Goal: Task Accomplishment & Management: Manage account settings

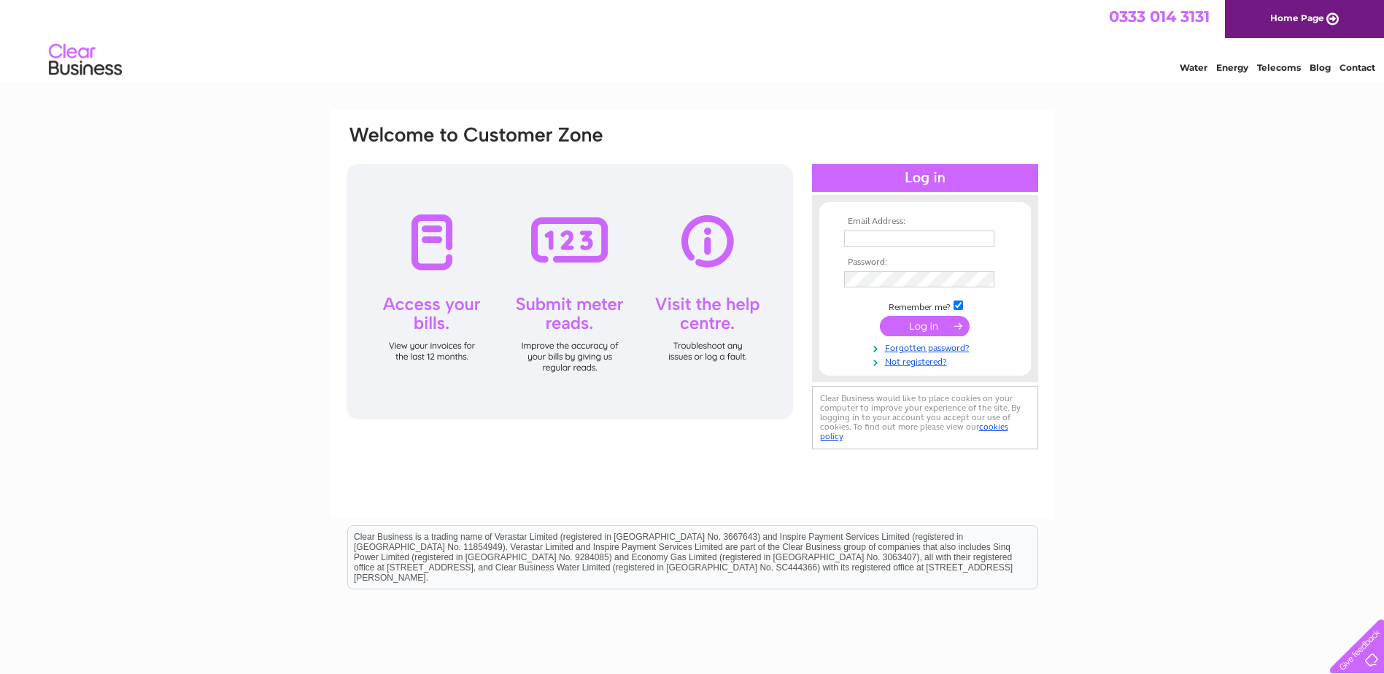
type input "tracykinley@northerntrust.co.uk"
click at [930, 324] on input "submit" at bounding box center [925, 326] width 90 height 20
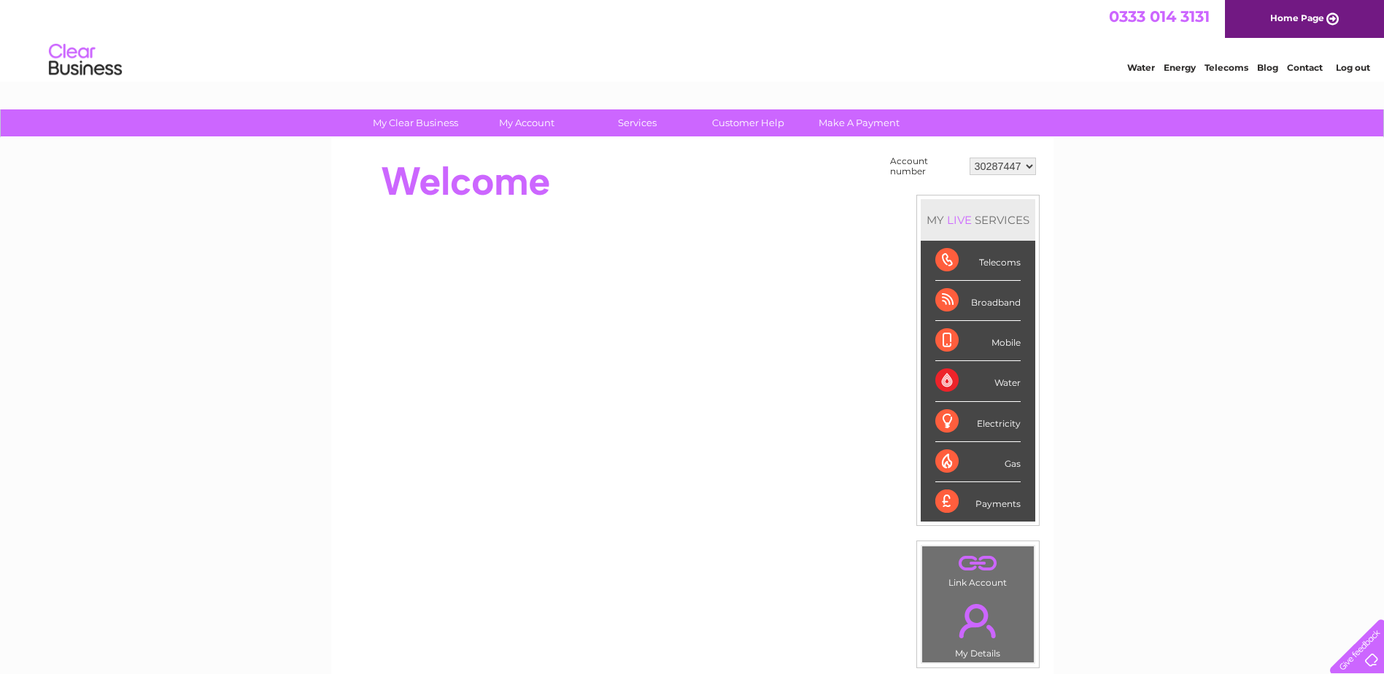
click at [1033, 167] on select "30287447 30322148" at bounding box center [1002, 167] width 66 height 18
select select "30322148"
click at [969, 158] on select "30287447 30322148" at bounding box center [1002, 167] width 66 height 18
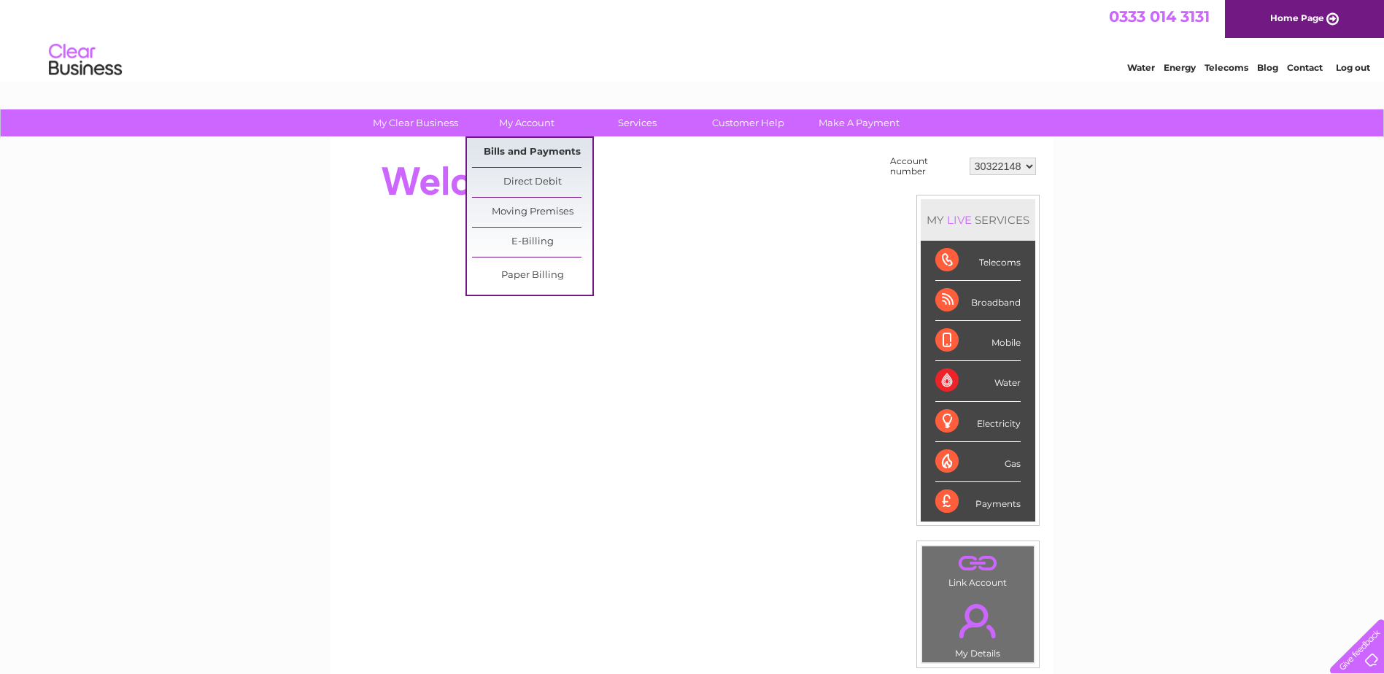
click at [518, 152] on link "Bills and Payments" at bounding box center [532, 152] width 120 height 29
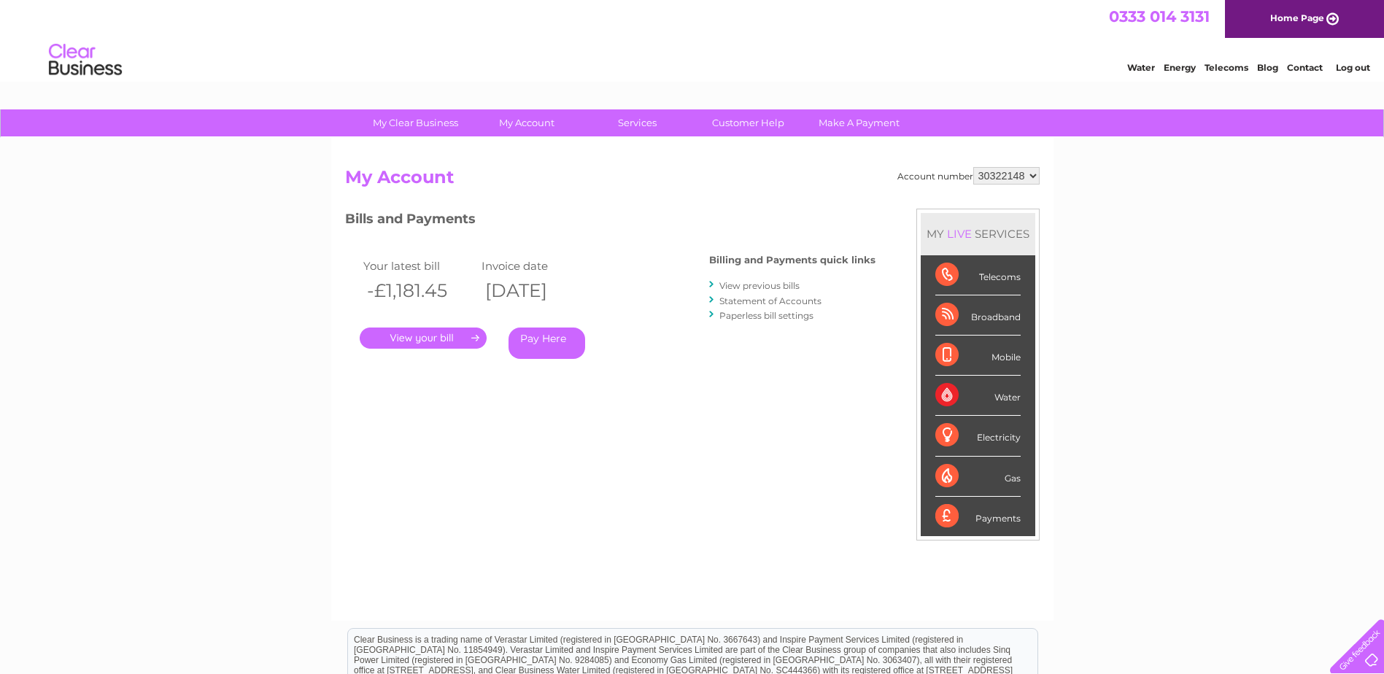
click at [734, 301] on link "Statement of Accounts" at bounding box center [770, 300] width 102 height 11
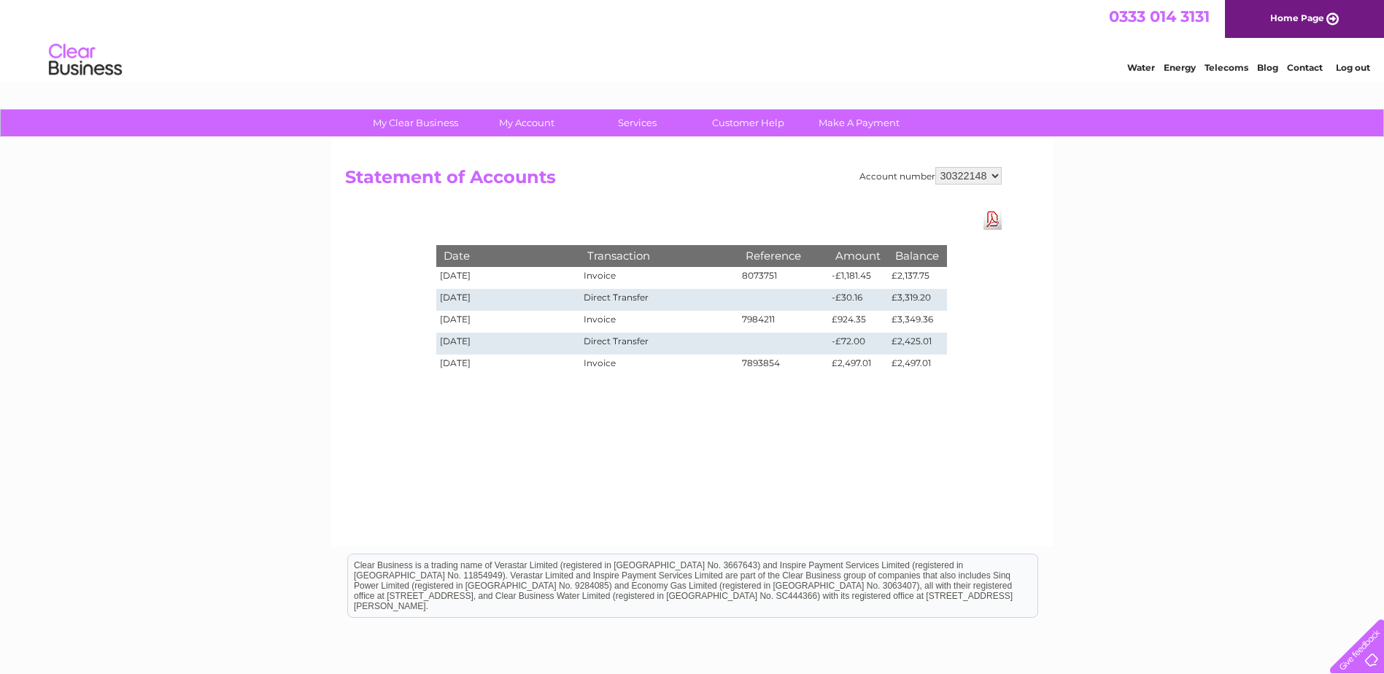
click at [993, 222] on link "Download Pdf" at bounding box center [992, 219] width 18 height 21
click at [1136, 427] on div "My Clear Business Login Details My Details My Preferences Link Account My Accou…" at bounding box center [692, 452] width 1384 height 686
click at [998, 174] on select "30287447 30322148" at bounding box center [968, 176] width 66 height 18
click at [1039, 274] on div "Account number 30287447 30322148 Statement of Accounts Download Pdf Date Transa…" at bounding box center [692, 342] width 722 height 408
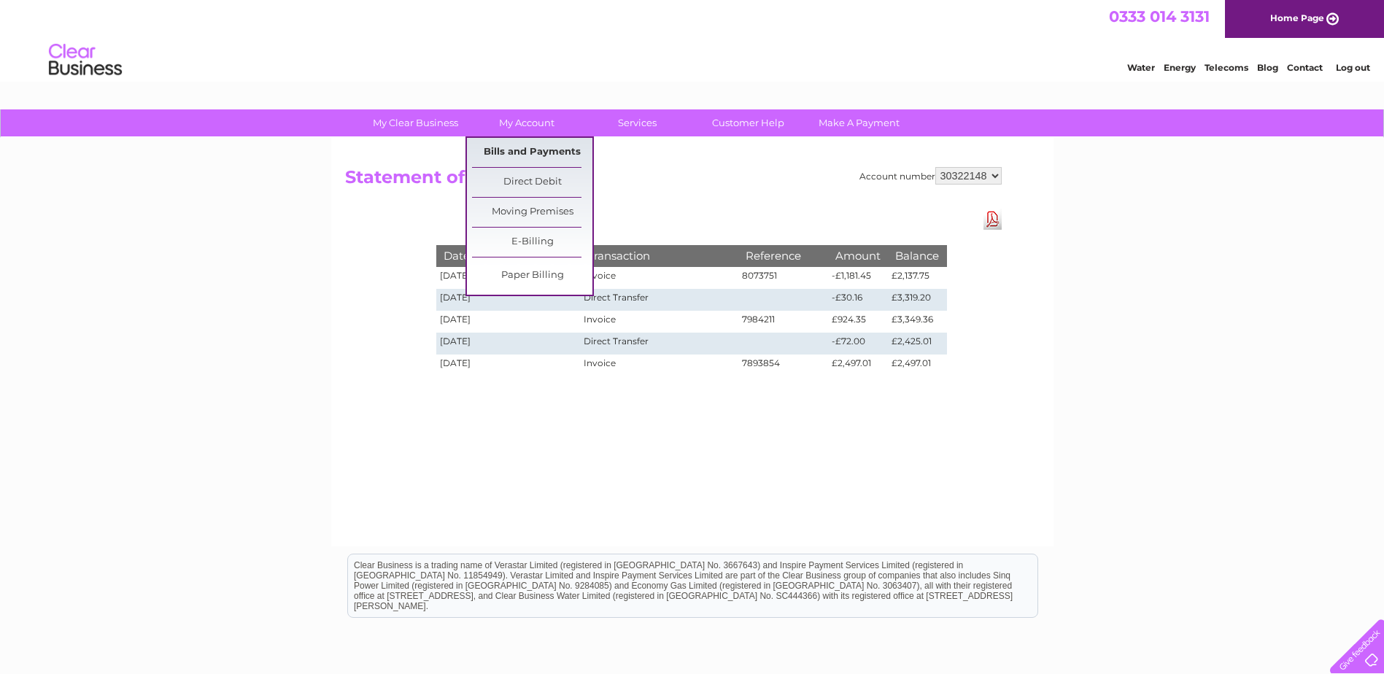
click at [519, 150] on link "Bills and Payments" at bounding box center [532, 152] width 120 height 29
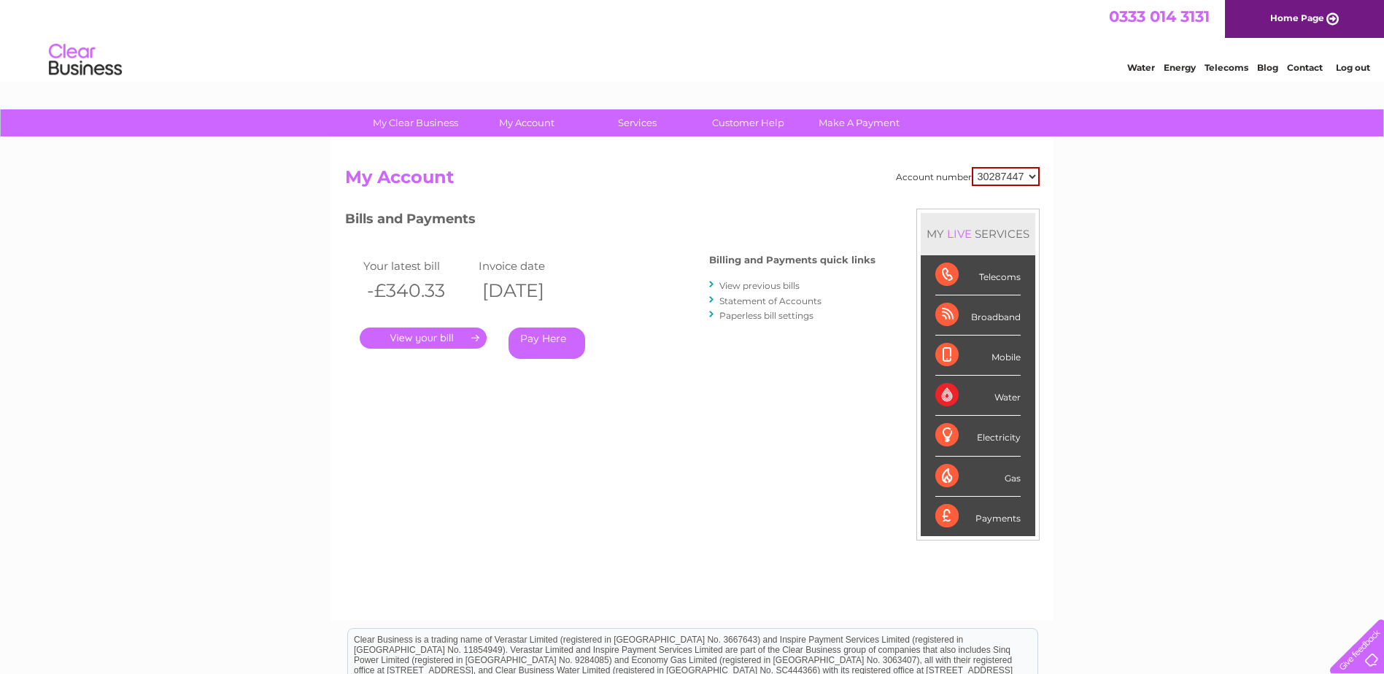
click at [736, 288] on link "View previous bills" at bounding box center [759, 285] width 80 height 11
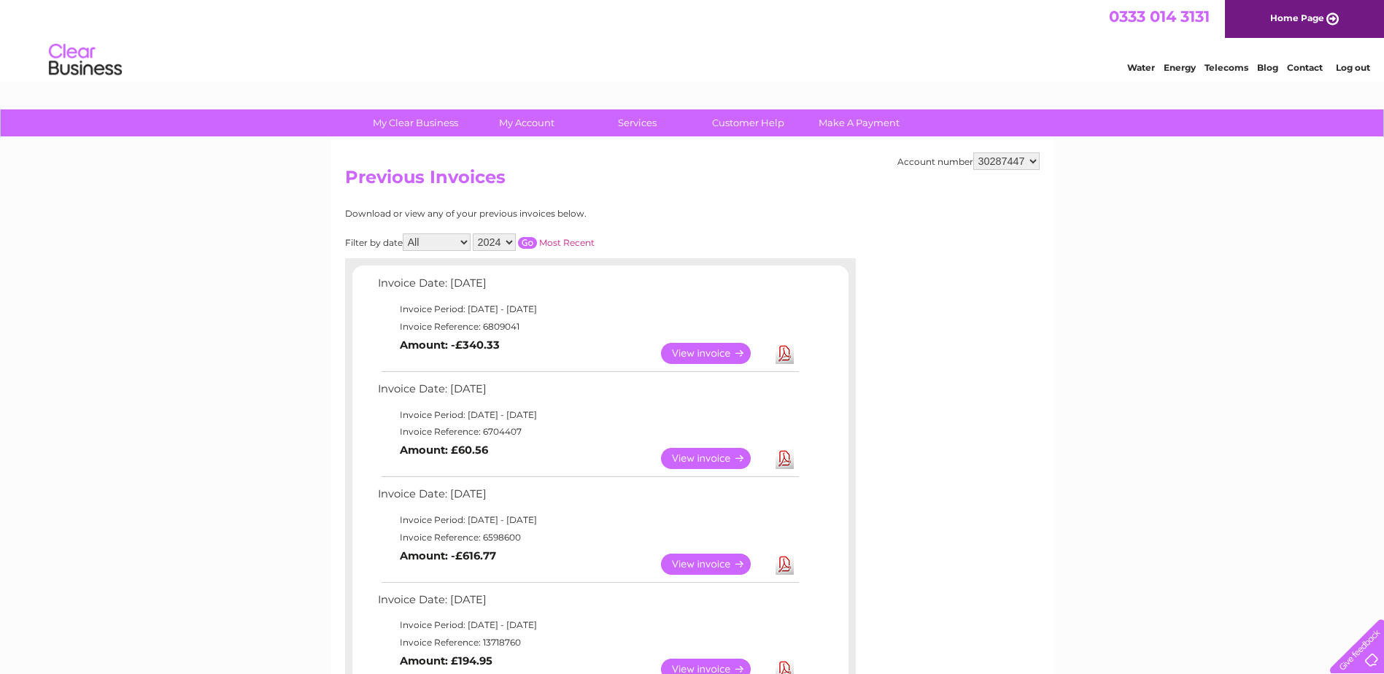
click at [1034, 160] on select "30287447 30322148" at bounding box center [1006, 161] width 66 height 18
click at [662, 185] on h2 "Previous Invoices" at bounding box center [692, 181] width 694 height 28
click at [1351, 68] on link "Log out" at bounding box center [1352, 67] width 34 height 11
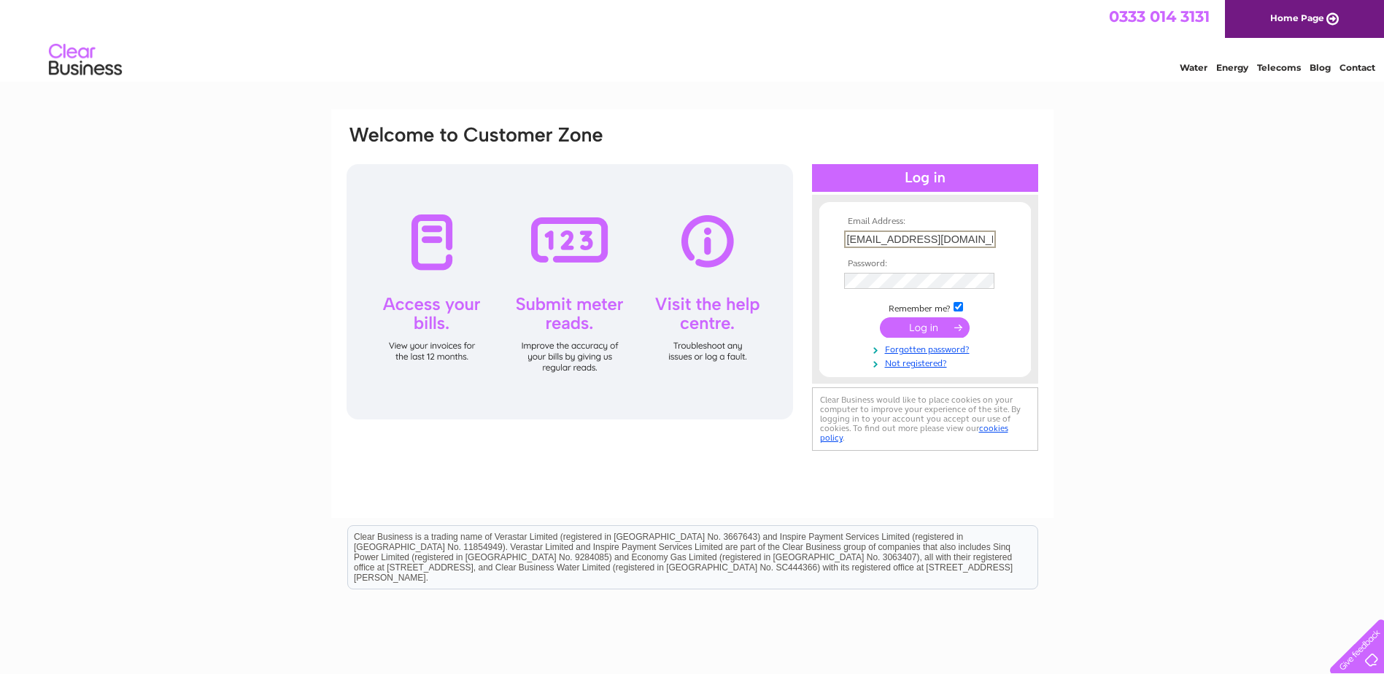
click at [895, 241] on input "tracykinley@northerntrust.co.uk" at bounding box center [920, 239] width 152 height 18
type input "tkinley@northerntrust.co.uk"
click at [899, 330] on input "submit" at bounding box center [925, 326] width 90 height 20
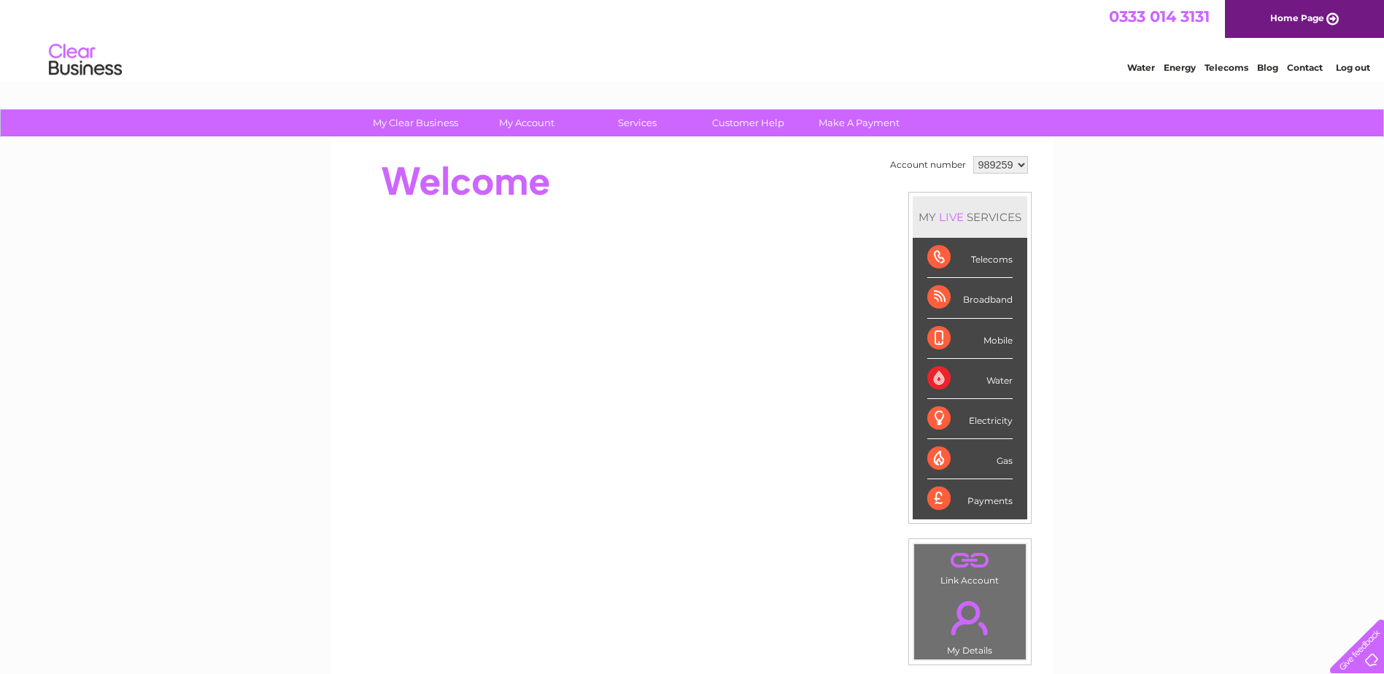
click at [1010, 166] on select "989259" at bounding box center [1000, 165] width 55 height 18
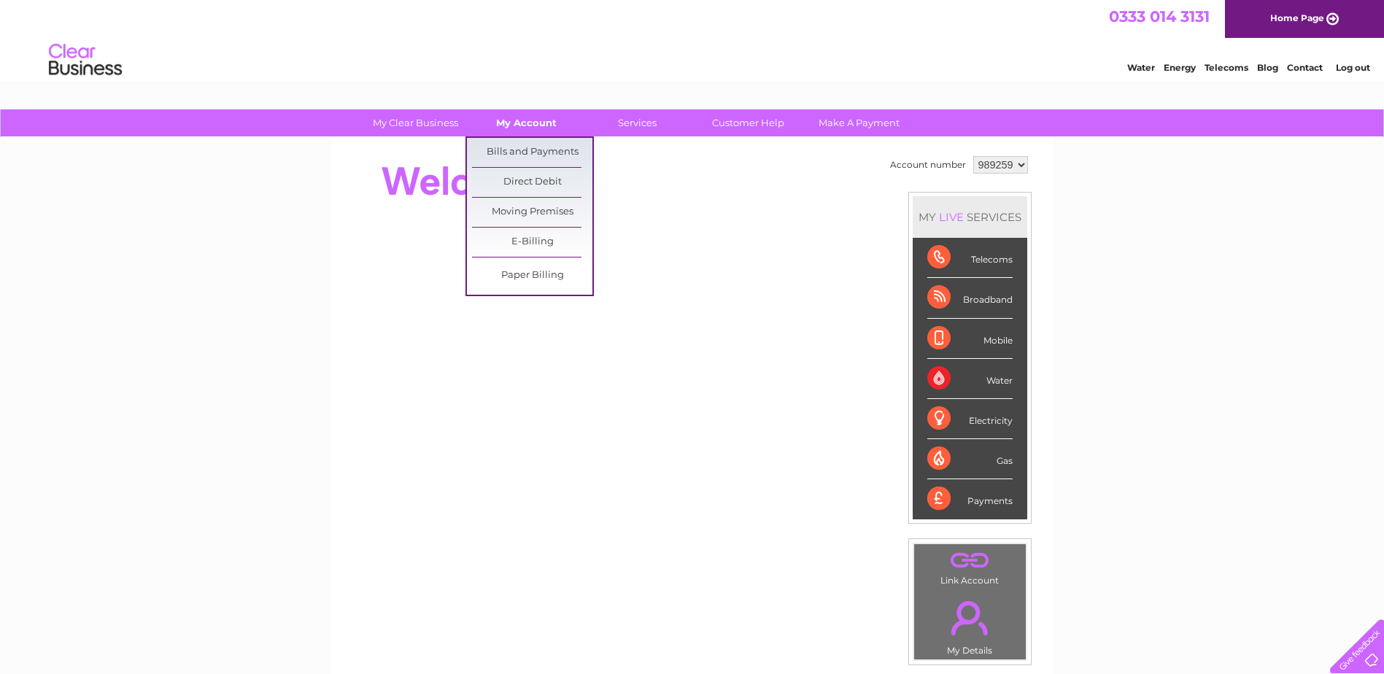
click at [513, 121] on link "My Account" at bounding box center [526, 122] width 120 height 27
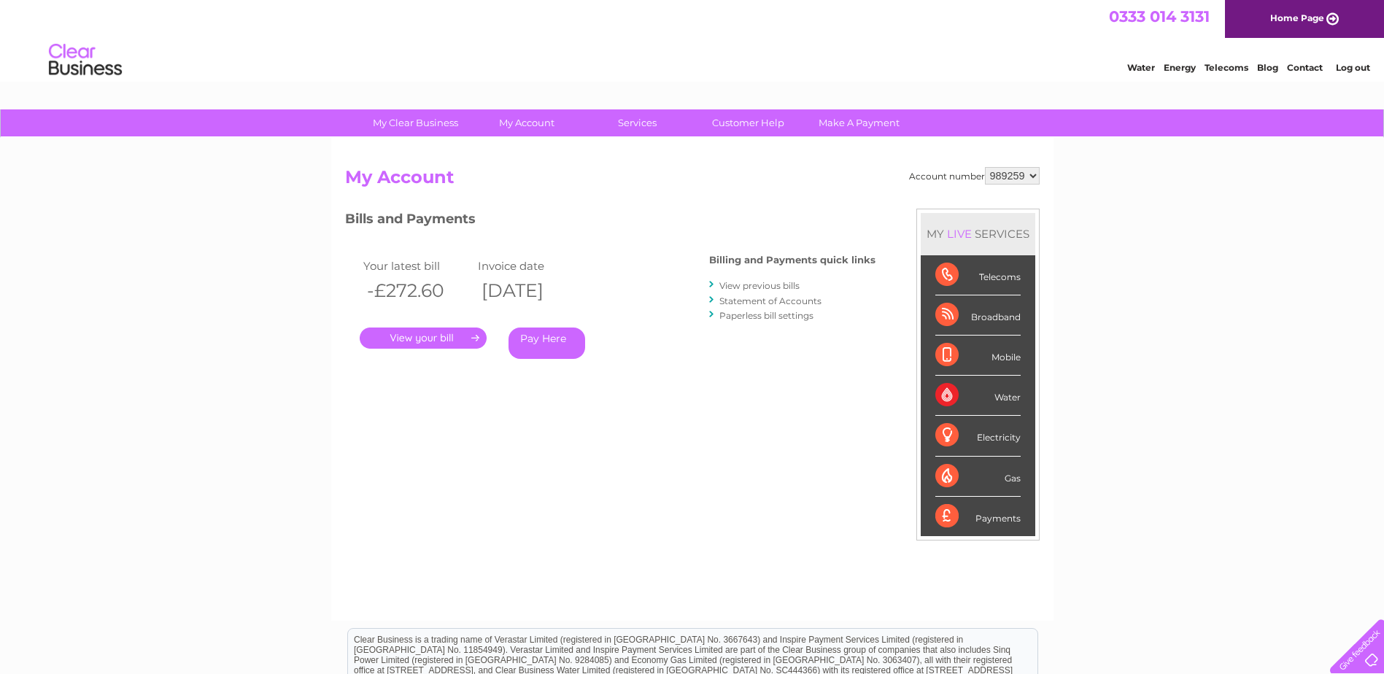
click at [1351, 66] on link "Log out" at bounding box center [1352, 67] width 34 height 11
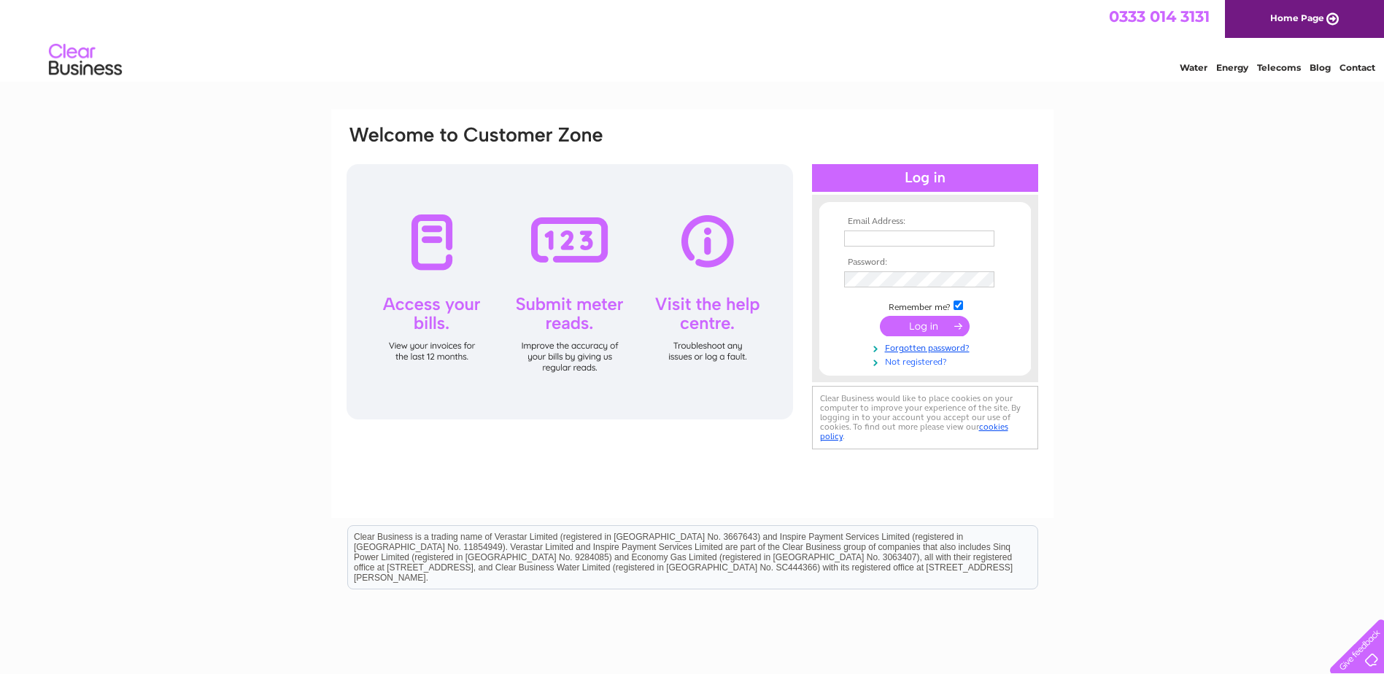
type input "tkinley@northerntrust.co.uk"
click at [908, 362] on link "Not registered?" at bounding box center [927, 361] width 166 height 14
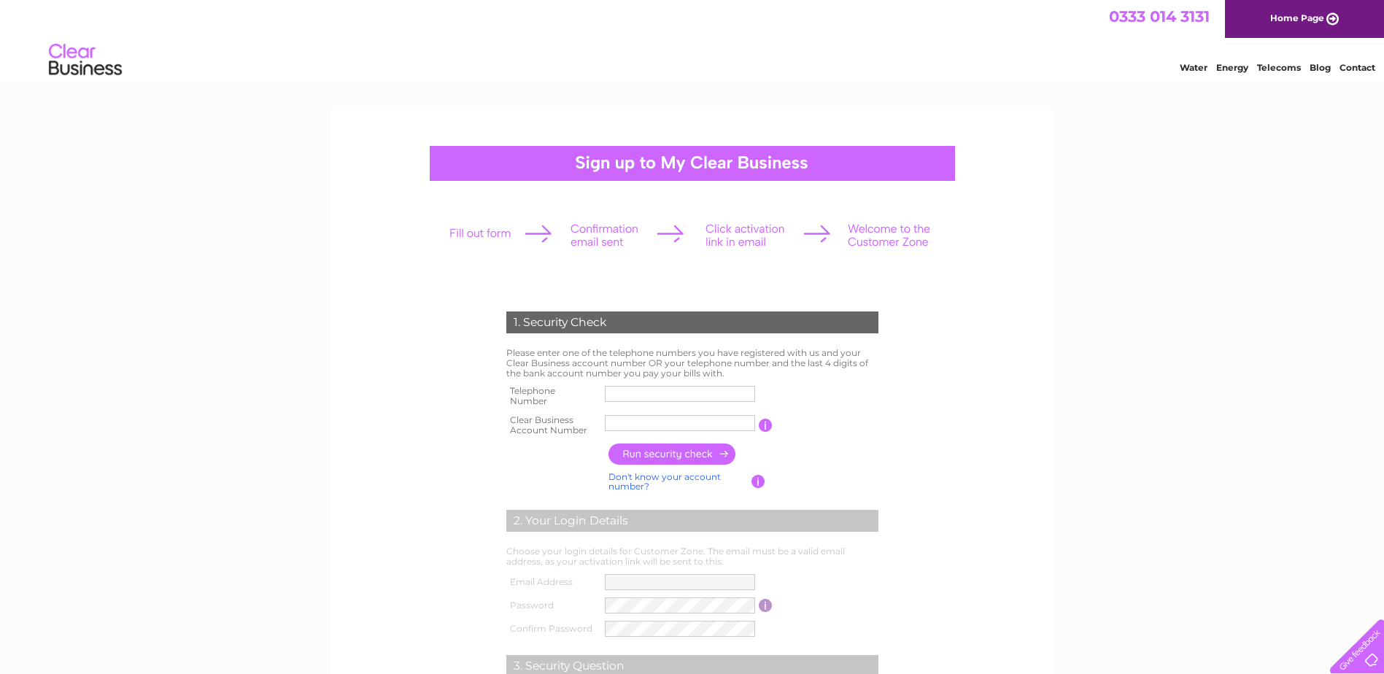
click at [635, 392] on input "text" at bounding box center [680, 394] width 150 height 16
type input "01257238500"
click at [661, 421] on input "00735621" at bounding box center [681, 423] width 152 height 18
drag, startPoint x: 661, startPoint y: 421, endPoint x: 438, endPoint y: 416, distance: 223.2
click at [438, 416] on form "1. Security Check Please enter one of the telephone numbers you have registered…" at bounding box center [692, 555] width 694 height 546
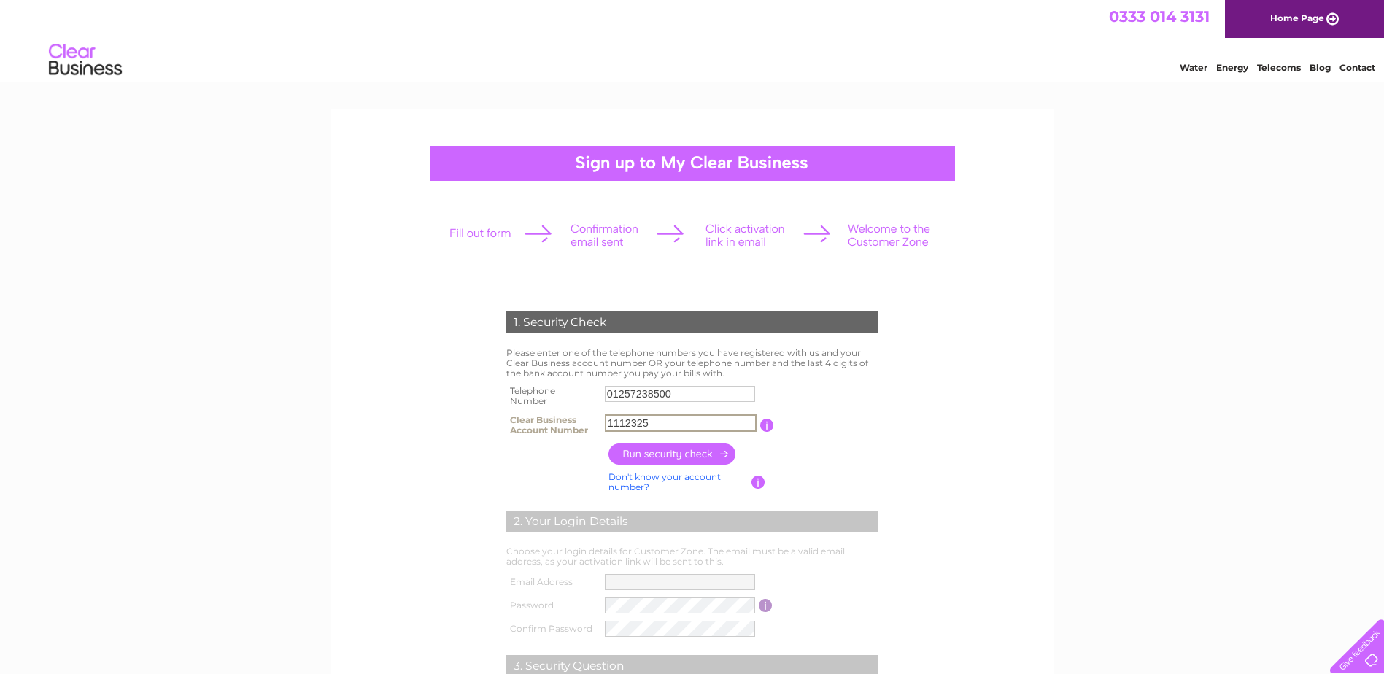
type input "1112325"
click at [629, 449] on input "button" at bounding box center [672, 453] width 128 height 21
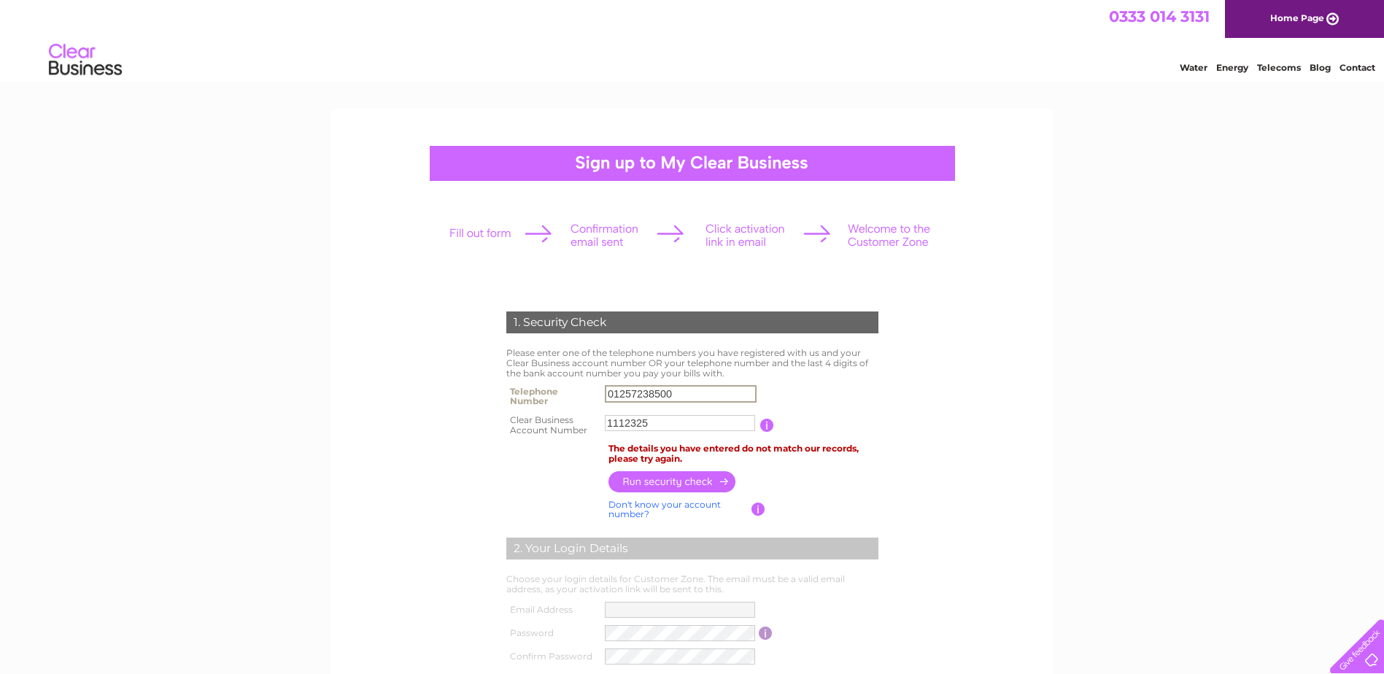
click at [678, 395] on input "01257238500" at bounding box center [681, 394] width 152 height 18
type input "01257238555"
click at [561, 451] on th at bounding box center [554, 454] width 102 height 28
click at [651, 479] on input "button" at bounding box center [672, 480] width 128 height 21
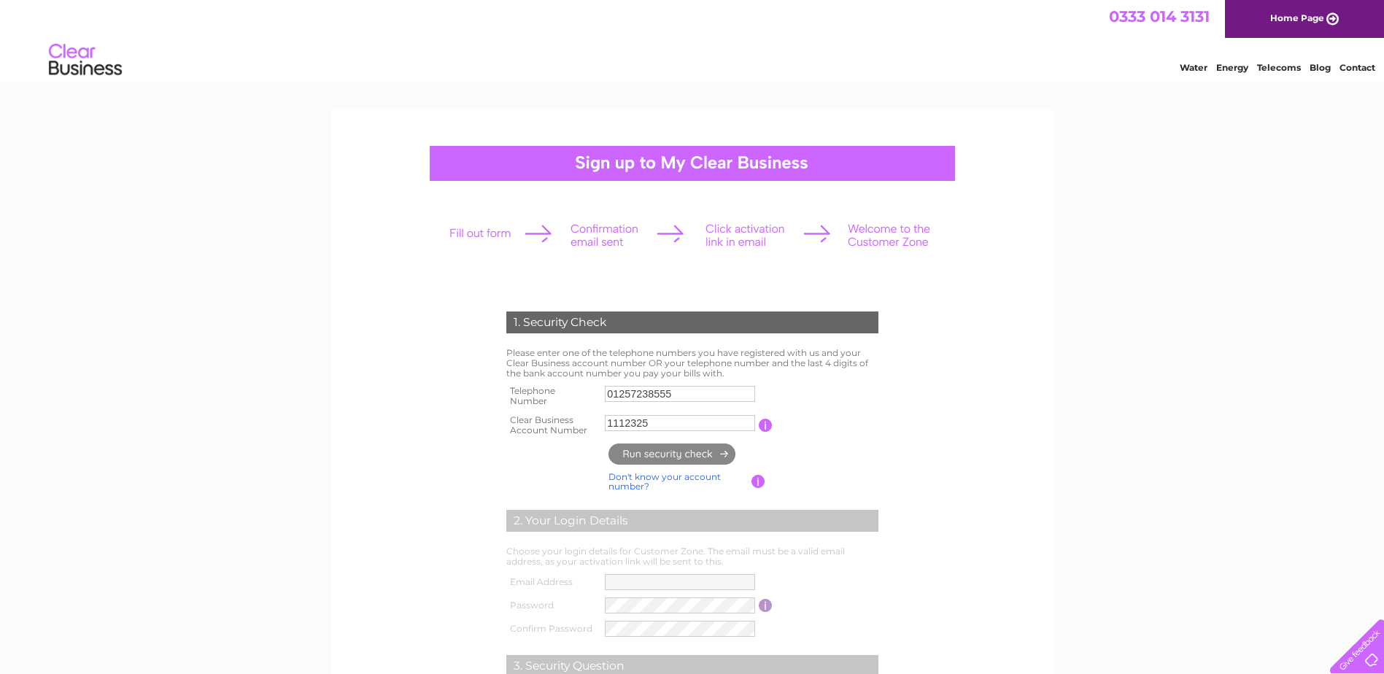
type input "**********"
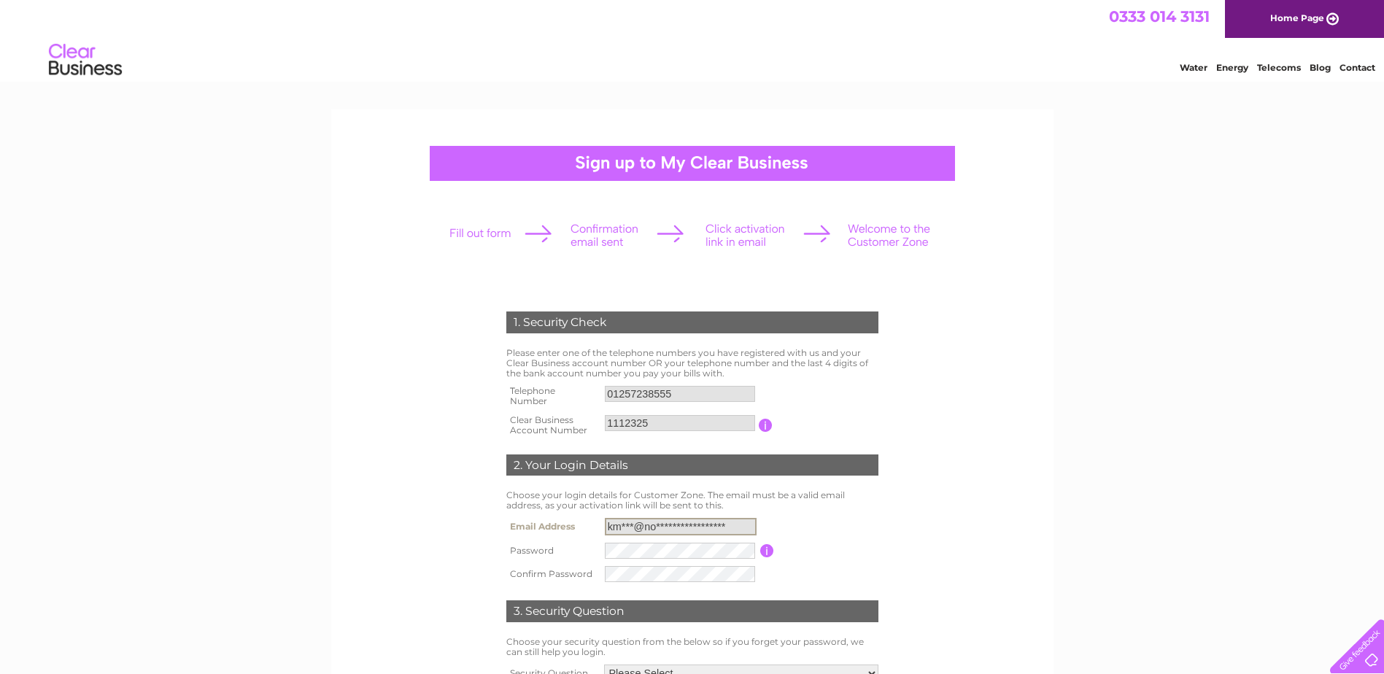
click at [729, 527] on input "**********" at bounding box center [681, 527] width 152 height 18
drag, startPoint x: 729, startPoint y: 527, endPoint x: 548, endPoint y: 512, distance: 180.7
click at [548, 512] on div "1. Security Check Please enter one of the telephone numbers you have registered…" at bounding box center [692, 521] width 440 height 448
click at [403, 490] on form "1. Security Check Please enter one of the telephone numbers you have registered…" at bounding box center [692, 528] width 694 height 492
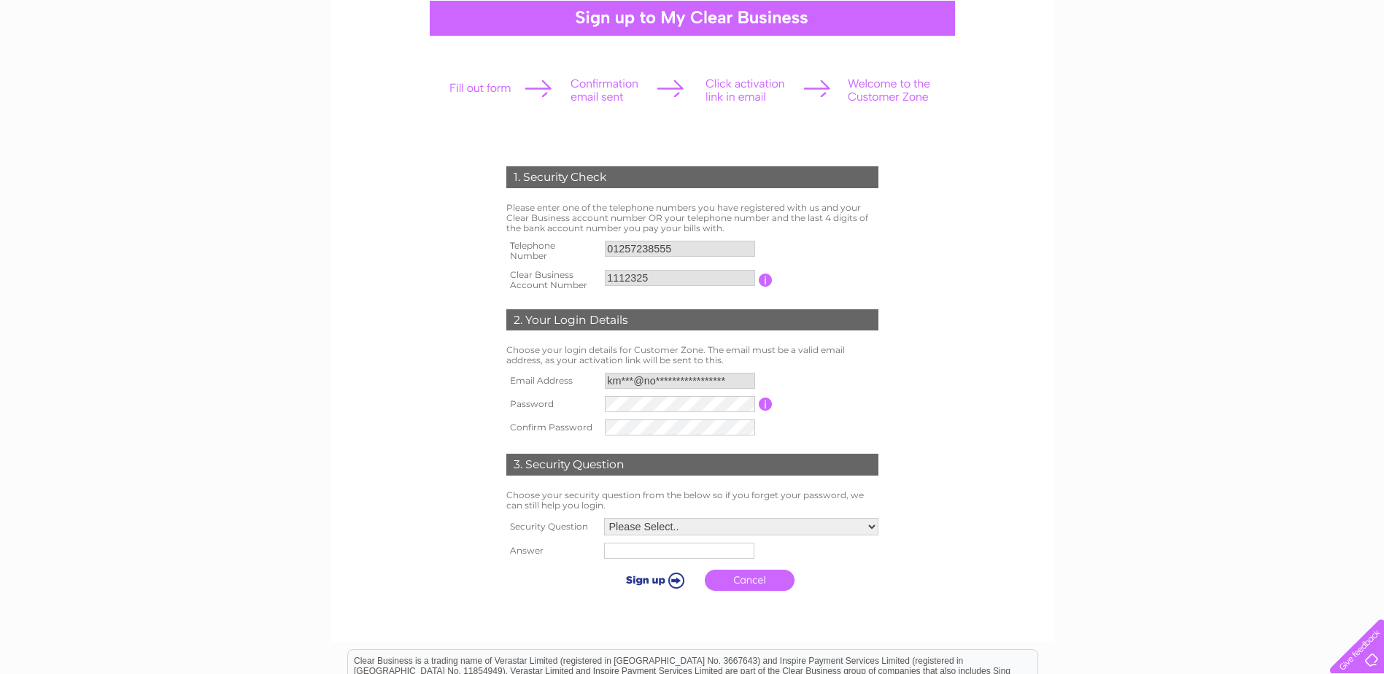
scroll to position [146, 0]
click at [620, 531] on select "Please Select.. In what town or city was your first job? In what town or city d…" at bounding box center [741, 526] width 274 height 18
click at [481, 554] on div "1. Security Check Please enter one of the telephone numbers you have registered…" at bounding box center [692, 374] width 440 height 446
click at [623, 529] on select "Please Select.. In what town or city was your first job? In what town or city d…" at bounding box center [741, 526] width 274 height 18
select select "5"
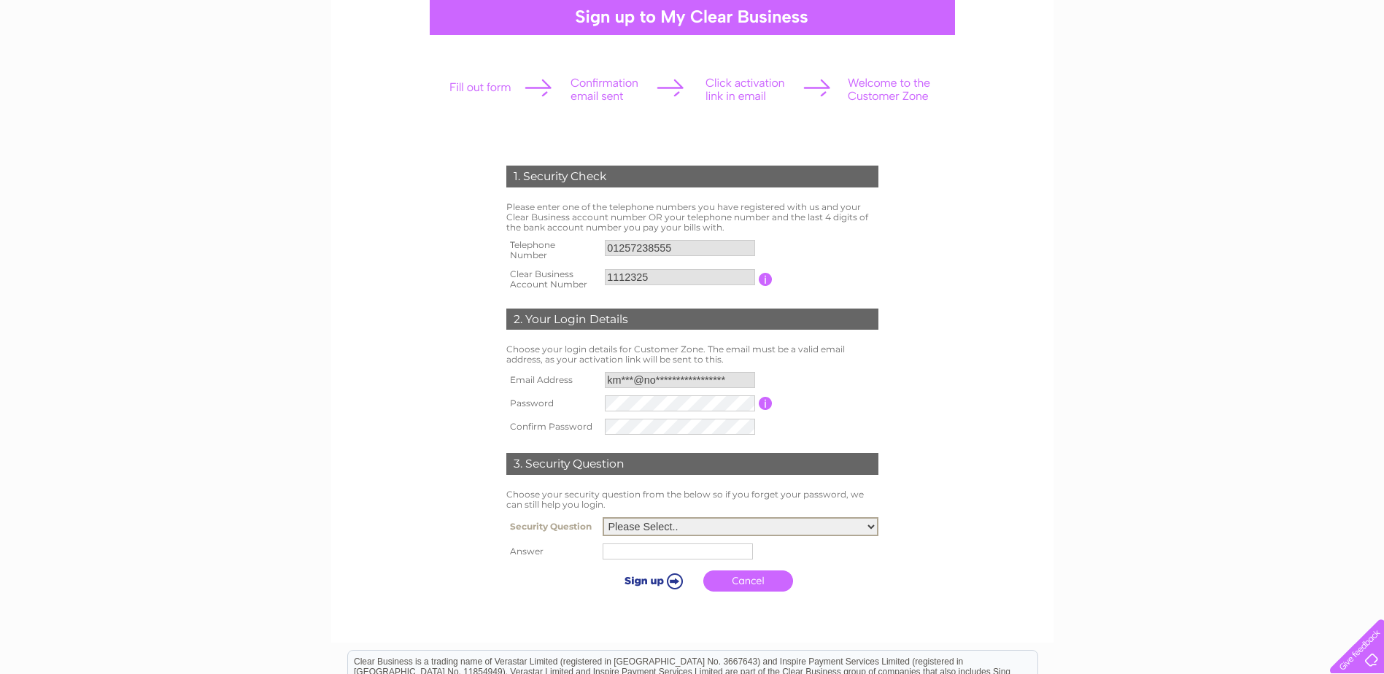
click at [602, 518] on select "Please Select.. In what town or city was your first job? In what town or city d…" at bounding box center [740, 526] width 276 height 19
click at [635, 551] on input "text" at bounding box center [677, 551] width 150 height 16
type input "[PERSON_NAME]"
click at [635, 583] on input "submit" at bounding box center [653, 580] width 90 height 20
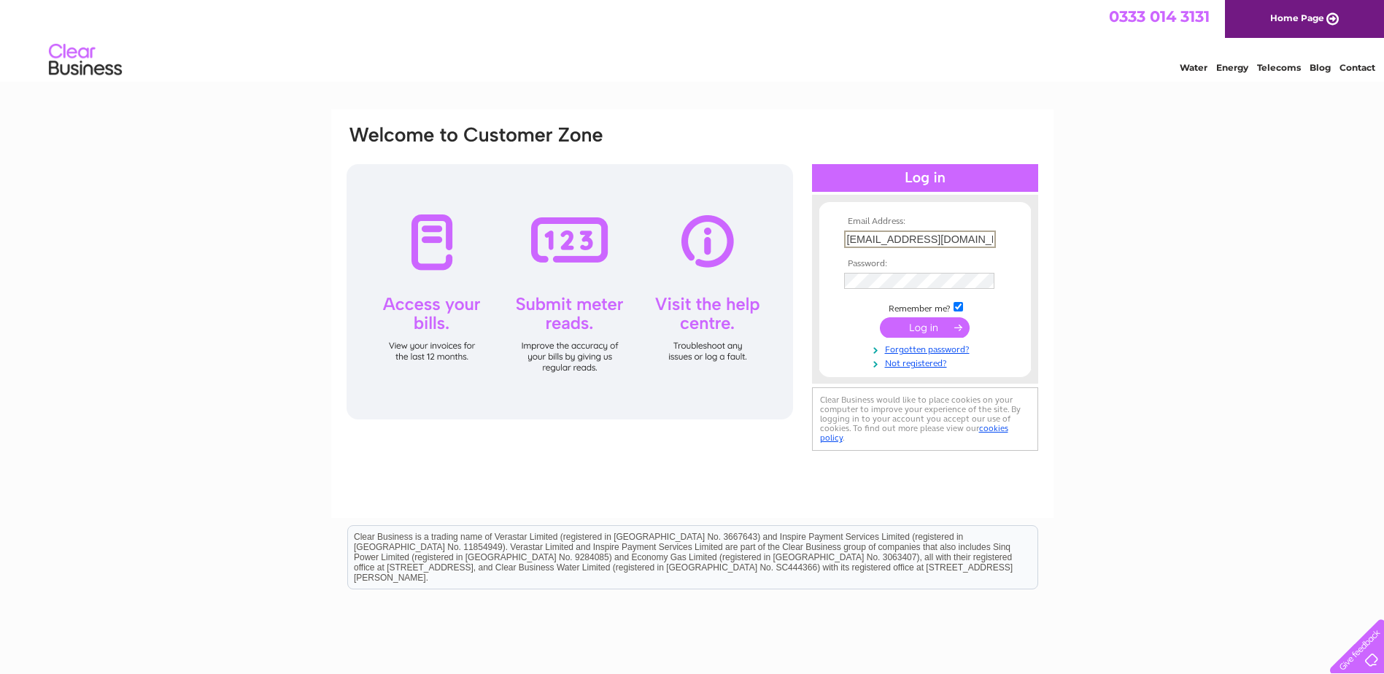
click at [873, 239] on input "tkinley@northerntrust.co.uk" at bounding box center [920, 239] width 152 height 18
drag, startPoint x: 876, startPoint y: 239, endPoint x: 753, endPoint y: 247, distance: 122.8
click at [753, 247] on div "Email Address: tkinley@northerntrust.co.uk Password:" at bounding box center [692, 289] width 694 height 330
type input "kmoss@northerntrust.co.uk"
click at [921, 327] on input "submit" at bounding box center [925, 326] width 90 height 20
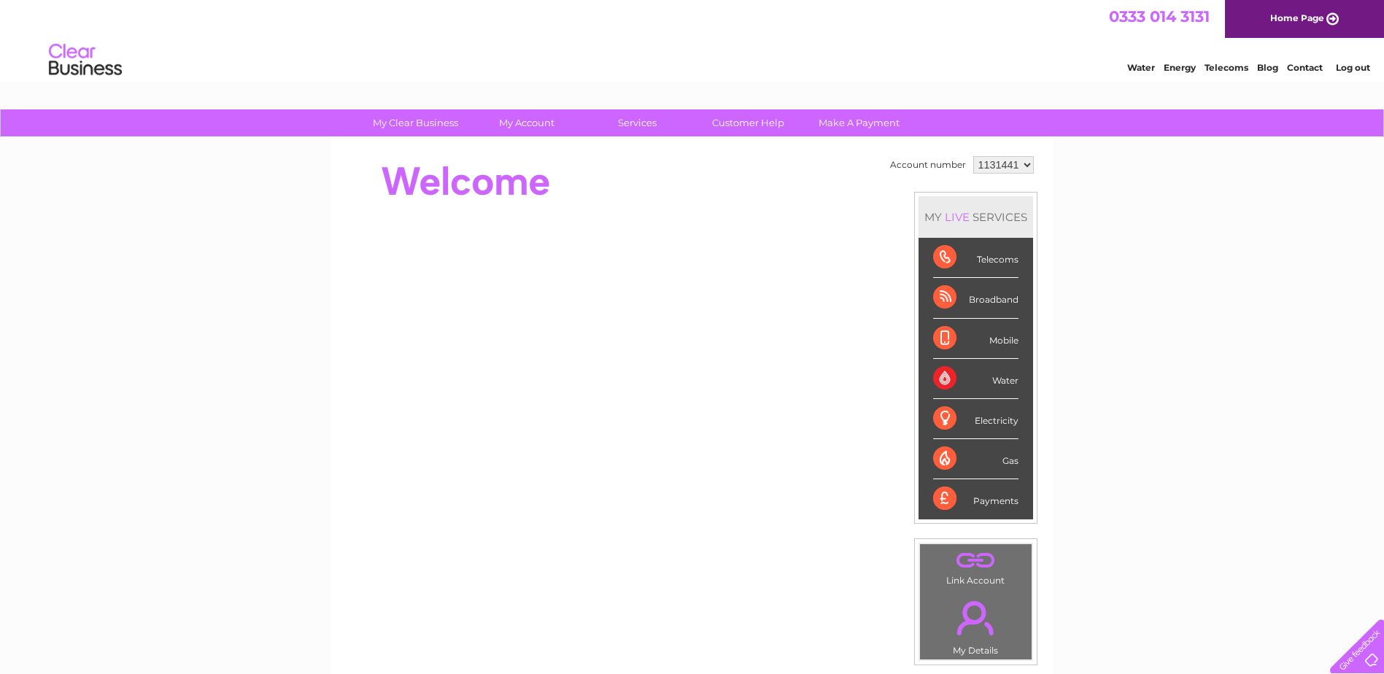
click at [1001, 162] on select "1131441" at bounding box center [1003, 165] width 61 height 18
click at [1357, 60] on li "Log out" at bounding box center [1353, 67] width 44 height 18
click at [1362, 69] on link "Log out" at bounding box center [1352, 67] width 34 height 11
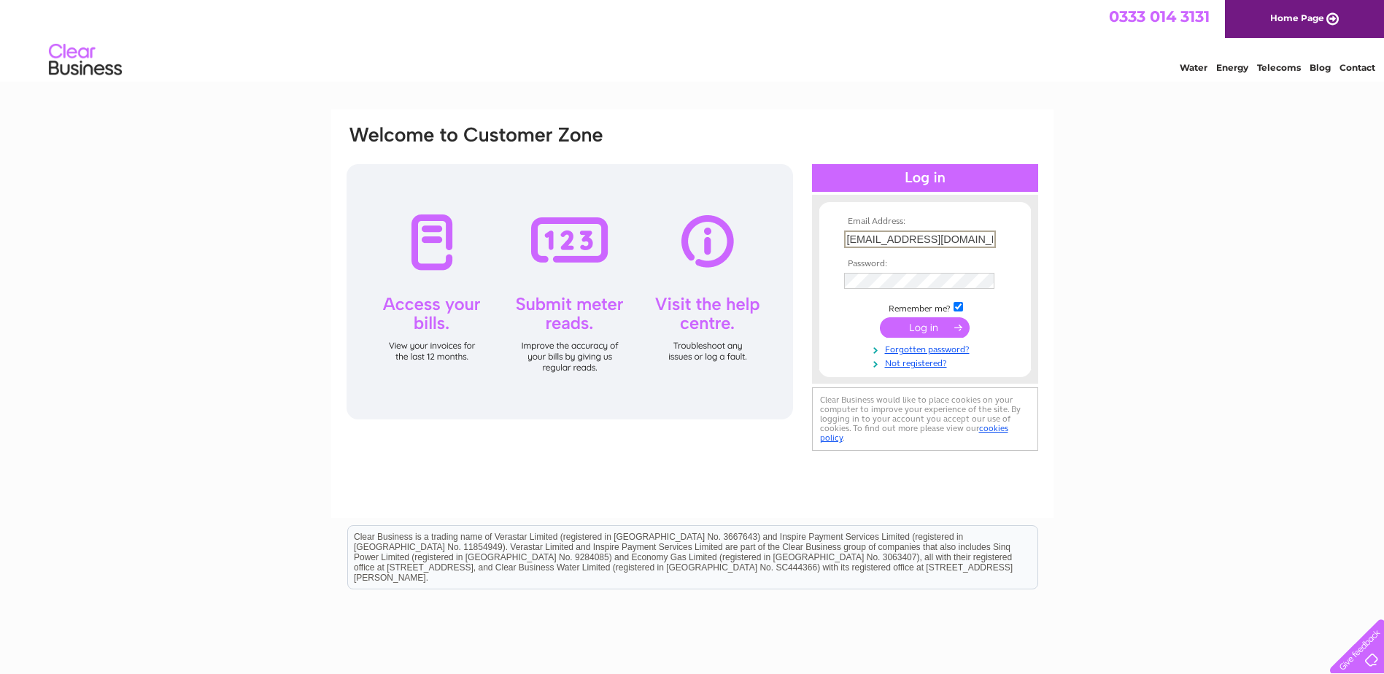
drag, startPoint x: 969, startPoint y: 238, endPoint x: 819, endPoint y: 228, distance: 150.5
click at [819, 228] on form "Email Address: kmoss@northerntrust.co.uk Password:" at bounding box center [925, 293] width 212 height 152
type input "[EMAIL_ADDRESS][DOMAIN_NAME]"
click at [905, 319] on input "submit" at bounding box center [925, 326] width 90 height 20
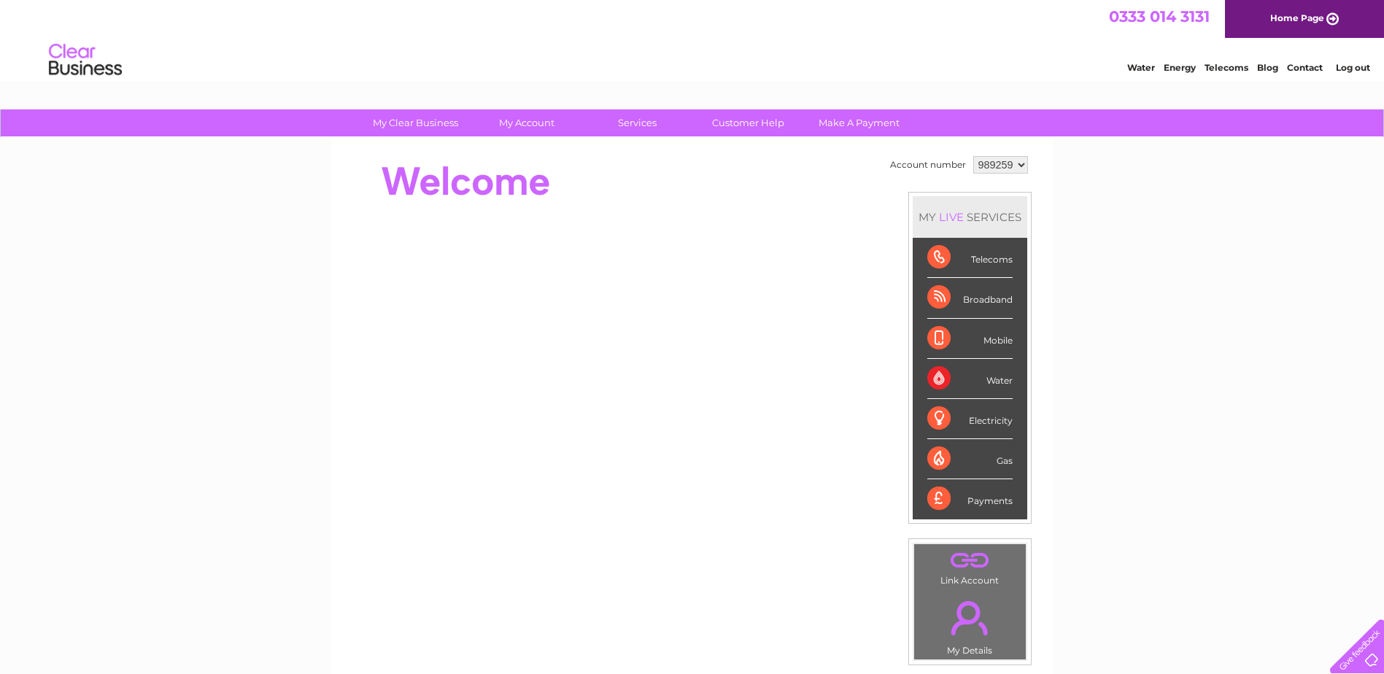
click at [1342, 70] on link "Log out" at bounding box center [1352, 67] width 34 height 11
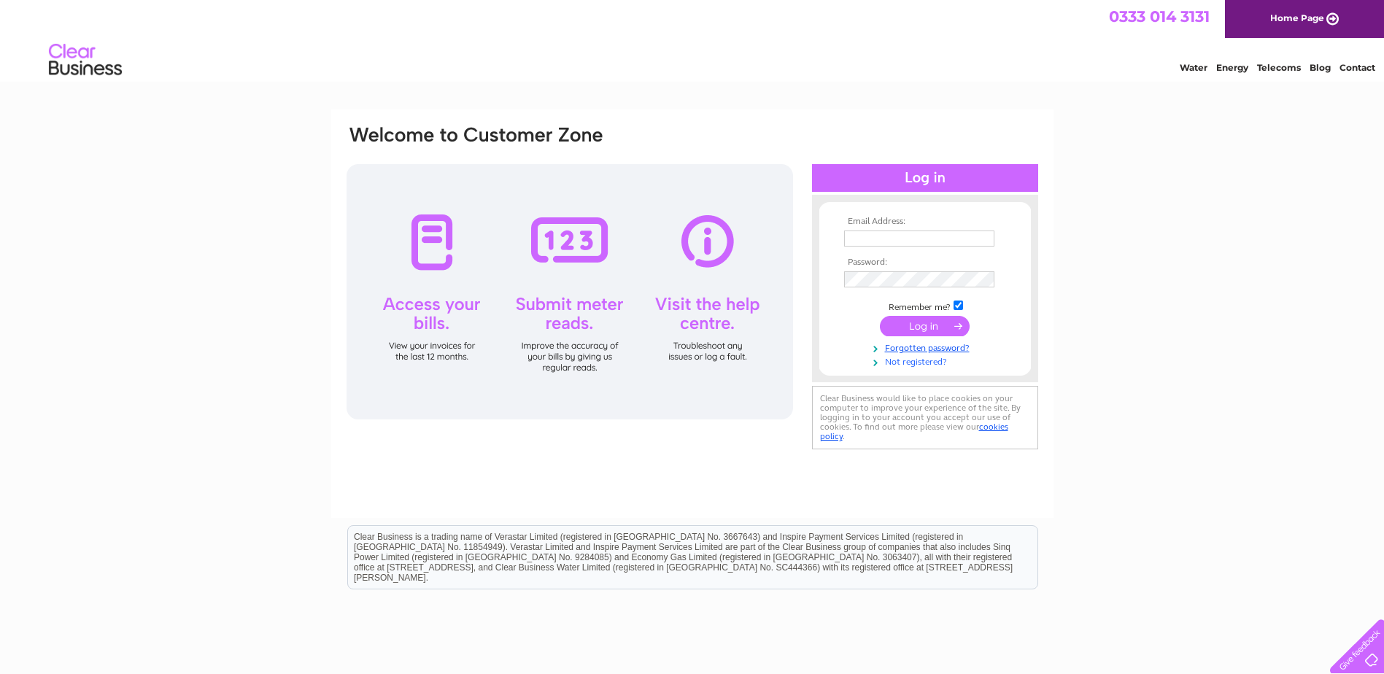
type input "[EMAIL_ADDRESS][DOMAIN_NAME]"
click at [897, 360] on link "Not registered?" at bounding box center [927, 361] width 166 height 14
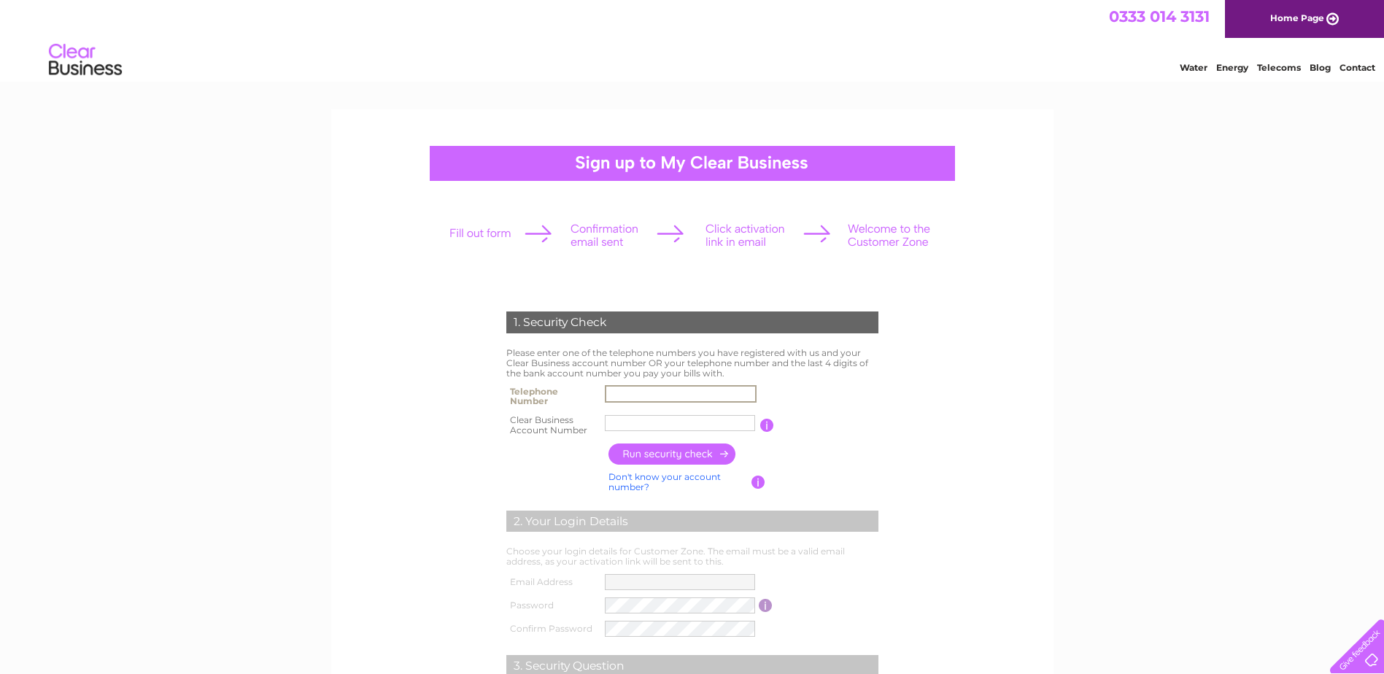
click at [616, 396] on input "text" at bounding box center [681, 394] width 152 height 18
type input "01257238500"
drag, startPoint x: 659, startPoint y: 424, endPoint x: 480, endPoint y: 432, distance: 179.6
click at [480, 432] on div "1. Security Check Please enter one of the telephone numbers you have registered…" at bounding box center [692, 548] width 440 height 503
type input "1112325"
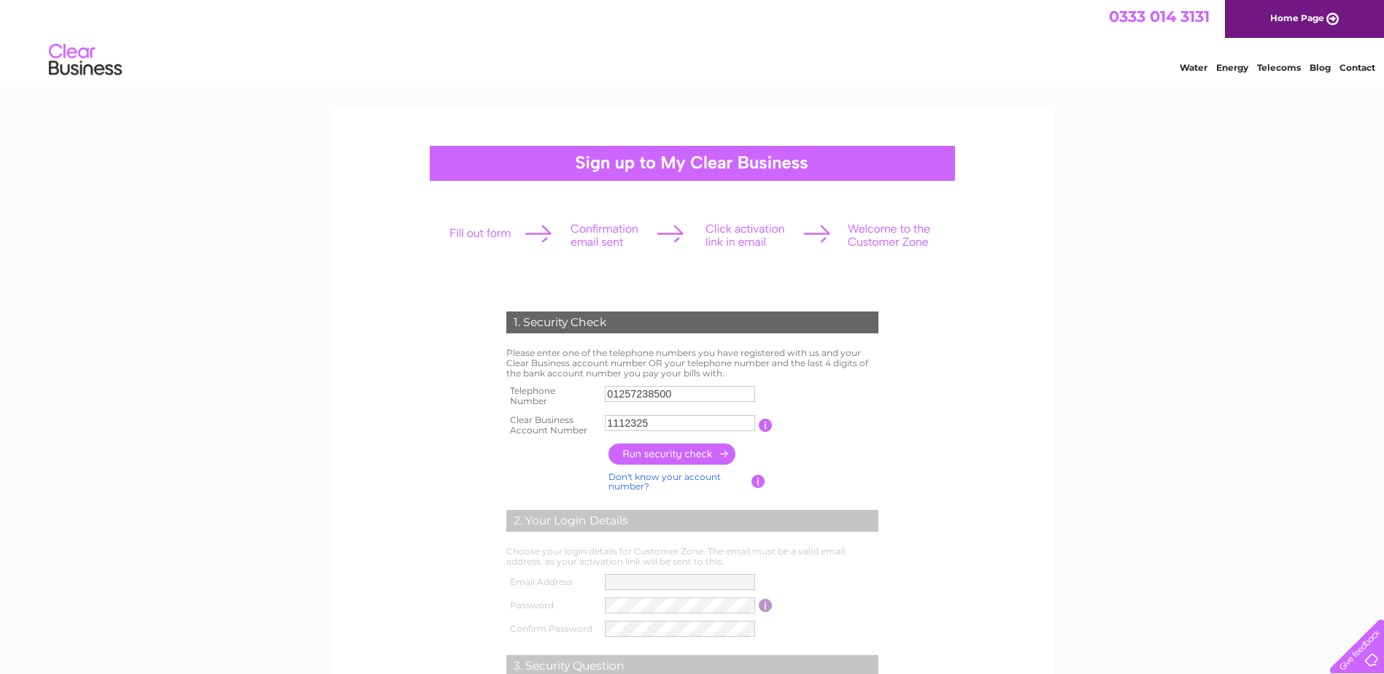
click at [633, 446] on input "button" at bounding box center [672, 453] width 128 height 21
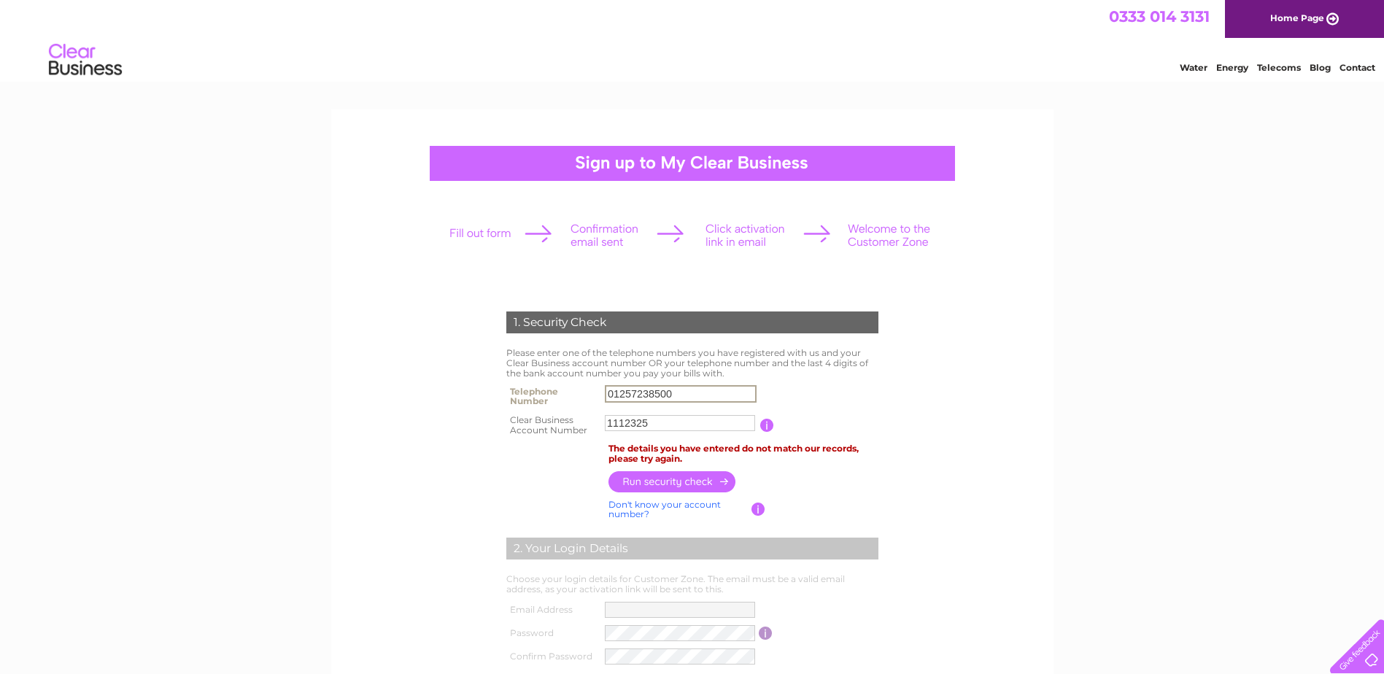
click at [677, 397] on input "01257238500" at bounding box center [681, 394] width 152 height 18
type input "01257238555"
click at [528, 445] on th at bounding box center [554, 454] width 102 height 28
click at [637, 484] on input "button" at bounding box center [672, 480] width 128 height 21
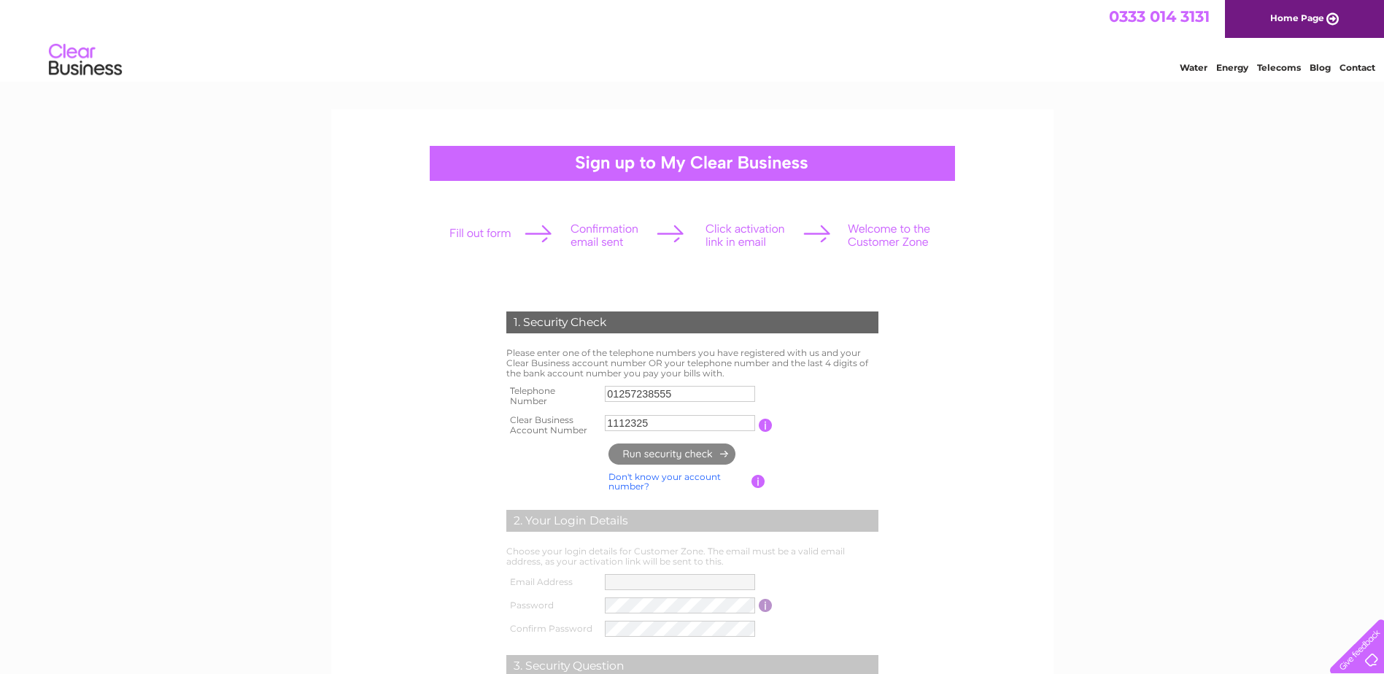
type input "**********"
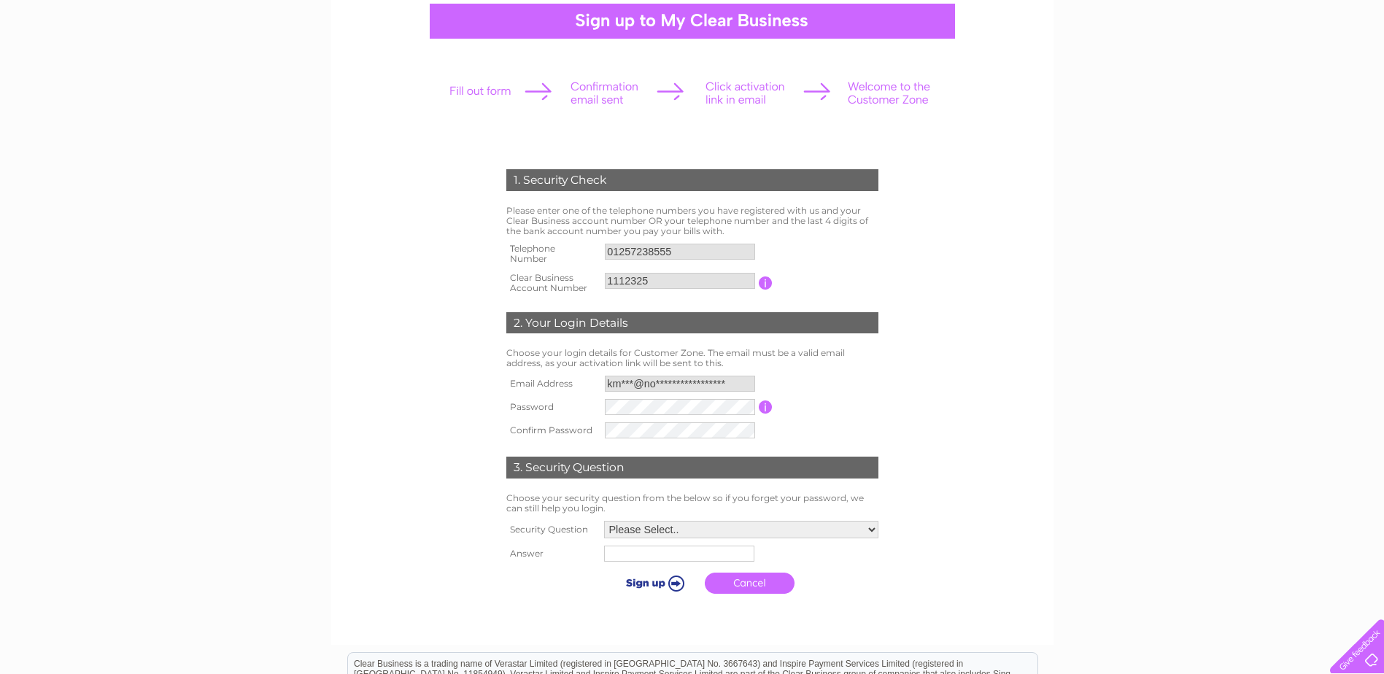
scroll to position [146, 0]
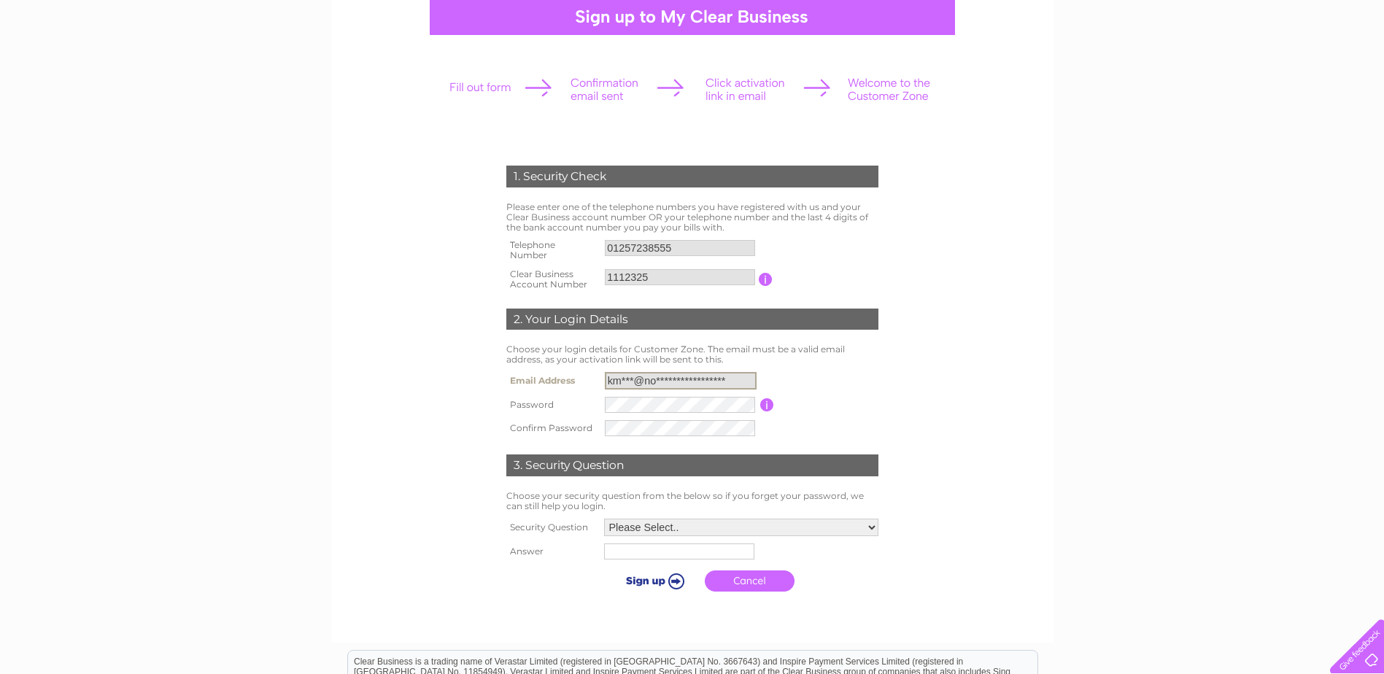
click at [726, 379] on input "**********" at bounding box center [681, 381] width 152 height 18
drag, startPoint x: 728, startPoint y: 380, endPoint x: 566, endPoint y: 374, distance: 162.0
click at [566, 374] on tr "**********" at bounding box center [692, 380] width 379 height 25
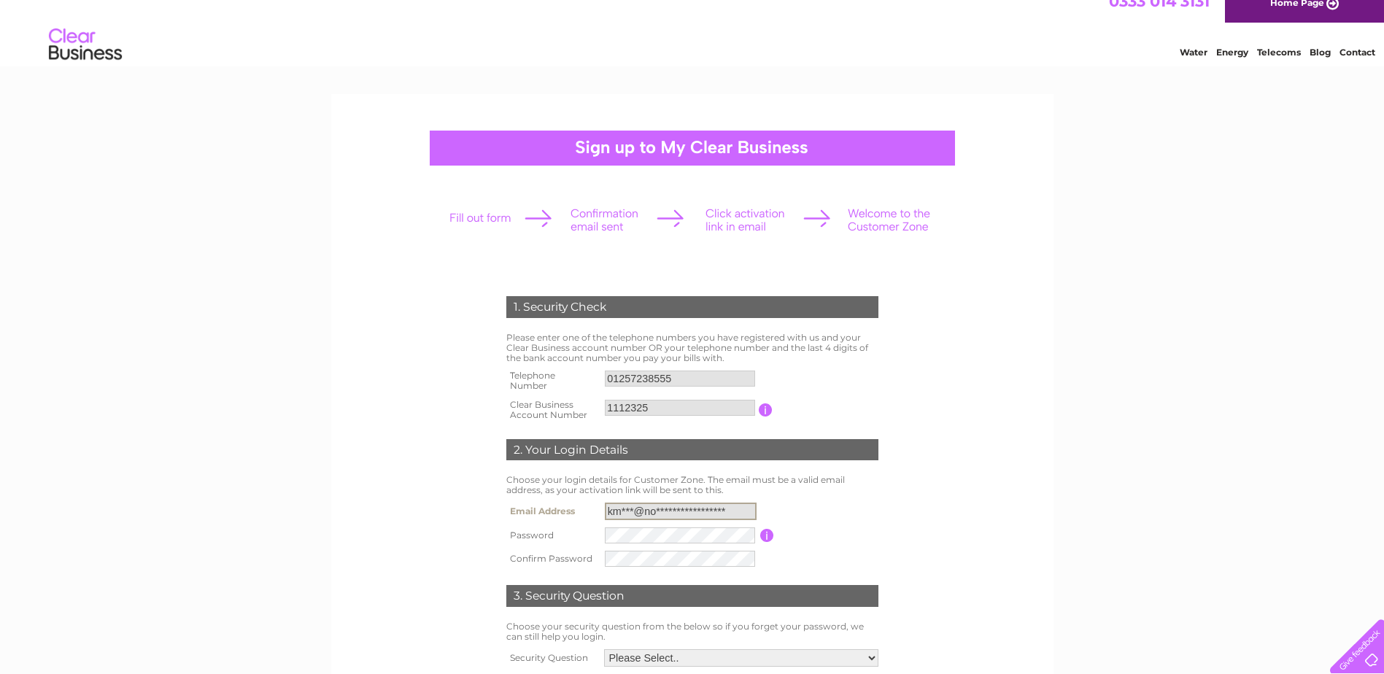
scroll to position [0, 0]
